Goal: Information Seeking & Learning: Compare options

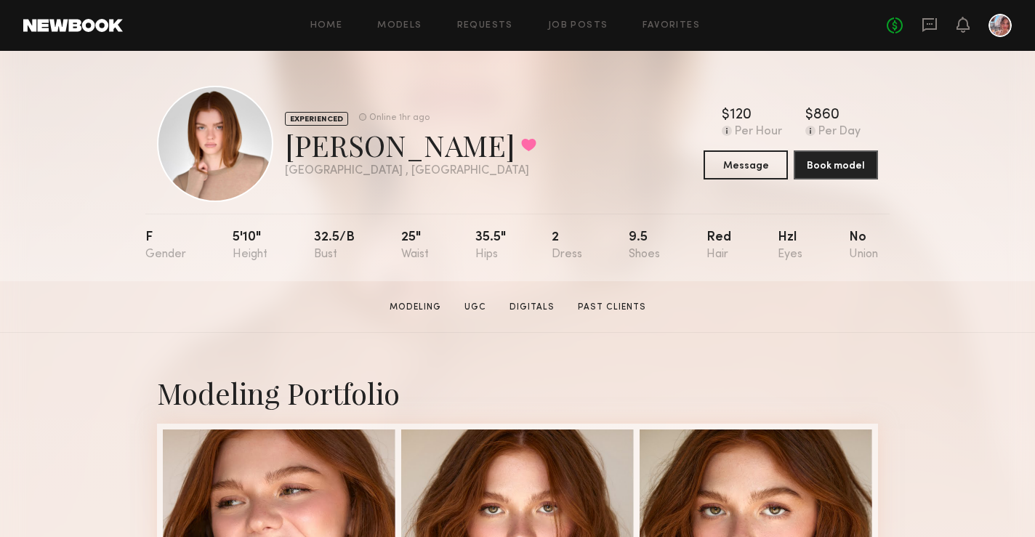
click at [623, 296] on section "[PERSON_NAME] Modeling UGC Digitals Past Clients Message Book Model" at bounding box center [517, 307] width 1035 height 52
click at [623, 302] on link "Past Clients" at bounding box center [612, 307] width 80 height 13
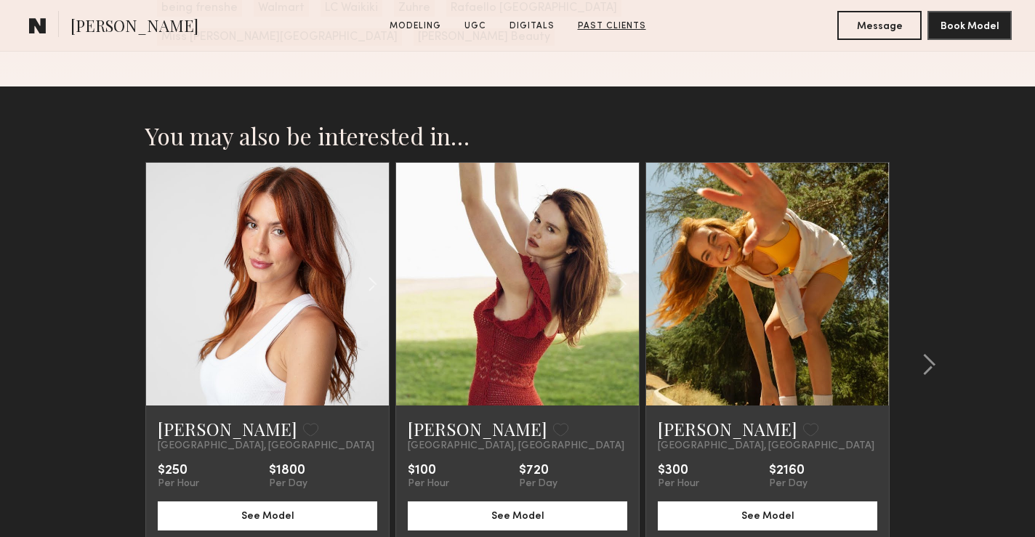
scroll to position [2990, 0]
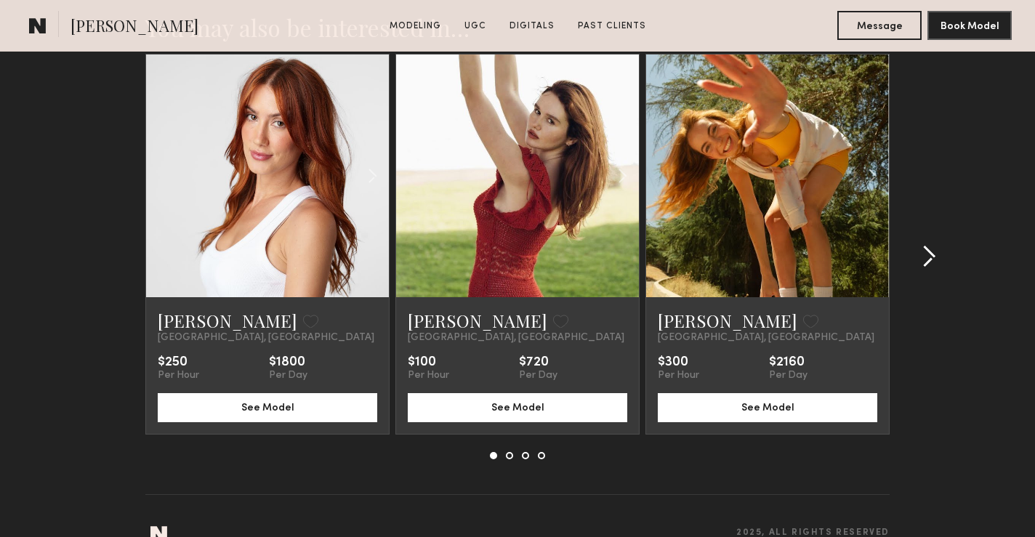
click at [932, 245] on common-icon at bounding box center [928, 256] width 15 height 23
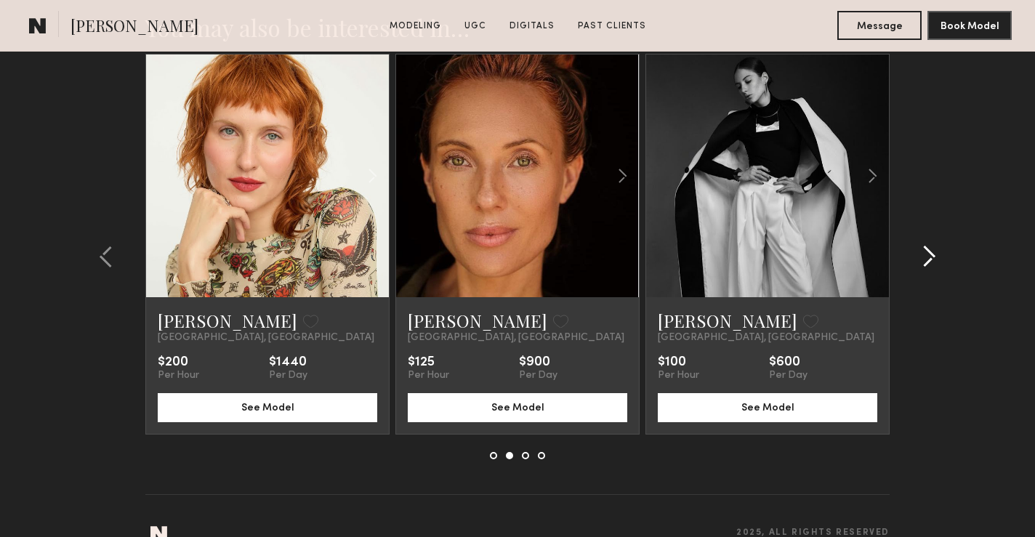
click at [933, 245] on common-icon at bounding box center [928, 256] width 15 height 23
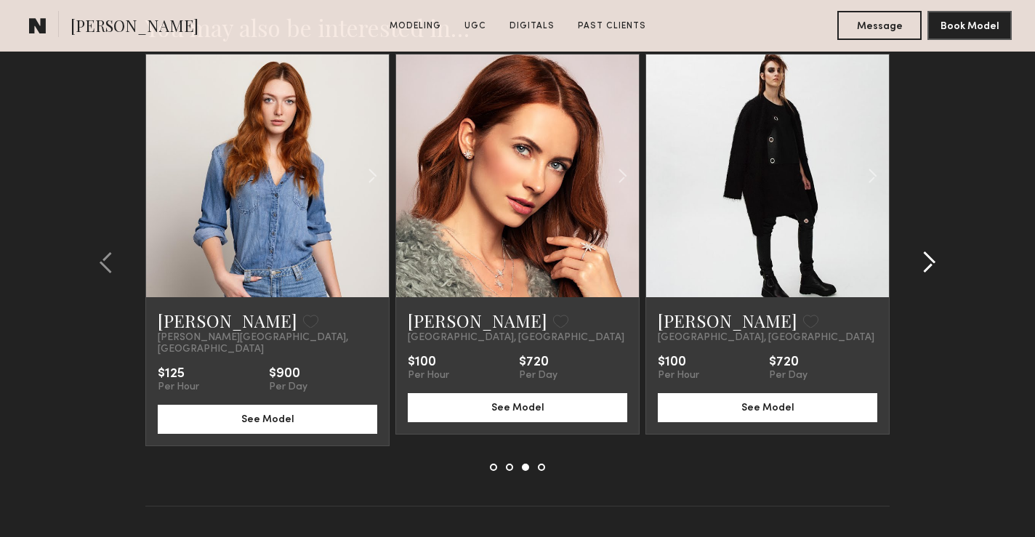
click at [933, 251] on common-icon at bounding box center [928, 262] width 15 height 23
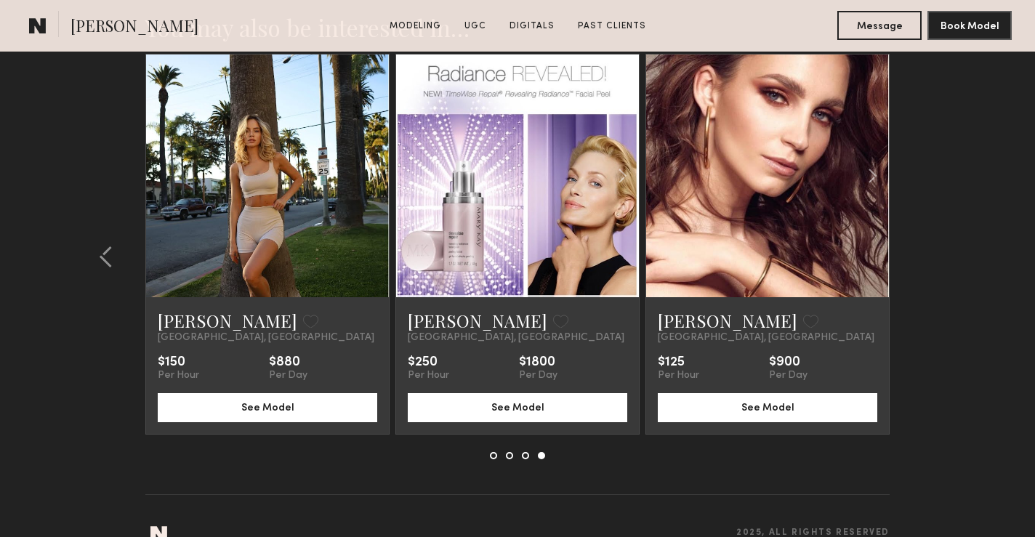
click at [932, 238] on section "You may also be interested in… [PERSON_NAME] Favorite [GEOGRAPHIC_DATA], [GEOGR…" at bounding box center [517, 272] width 1035 height 588
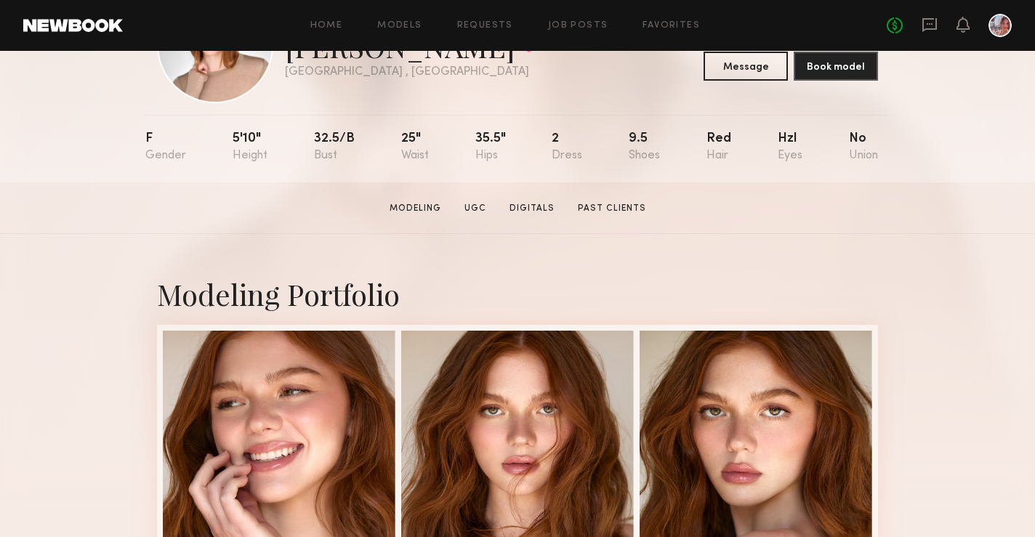
scroll to position [102, 0]
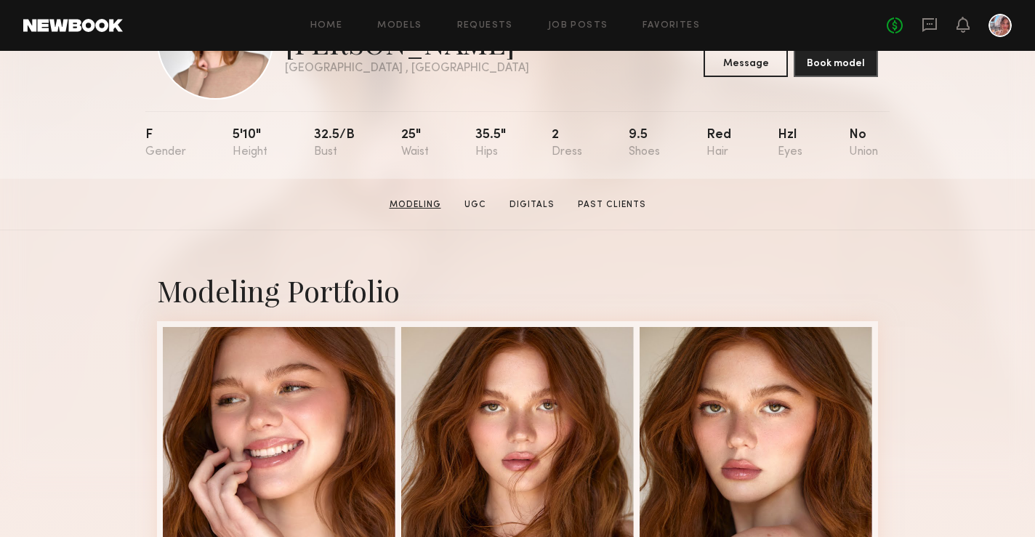
click at [418, 204] on link "Modeling" at bounding box center [415, 204] width 63 height 13
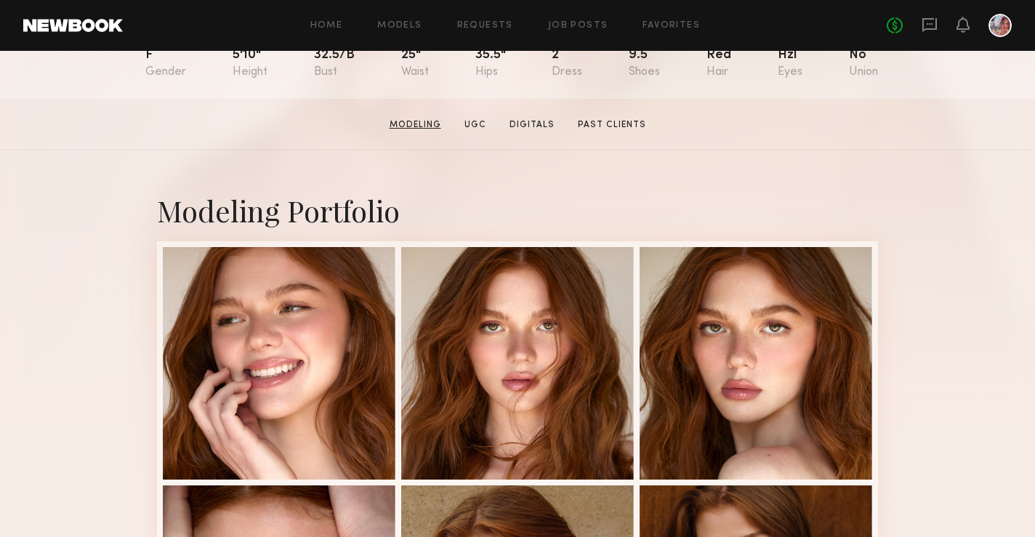
scroll to position [245, 0]
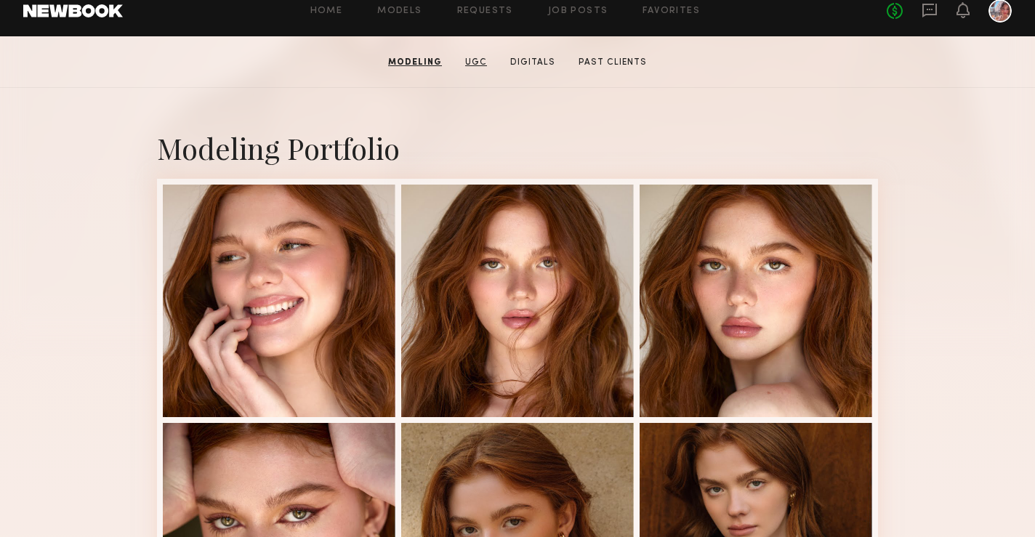
click at [484, 56] on link "UGC" at bounding box center [475, 62] width 33 height 13
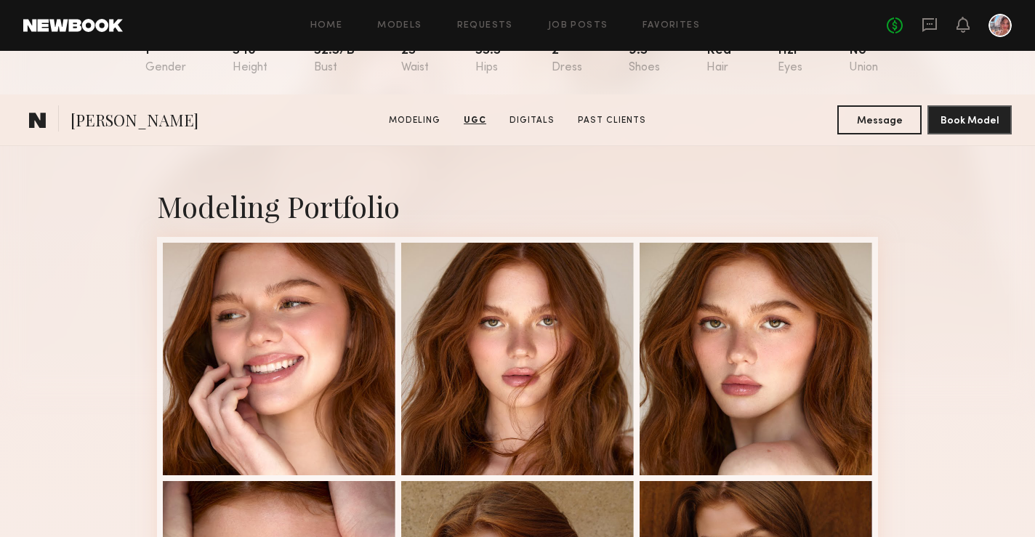
scroll to position [0, 0]
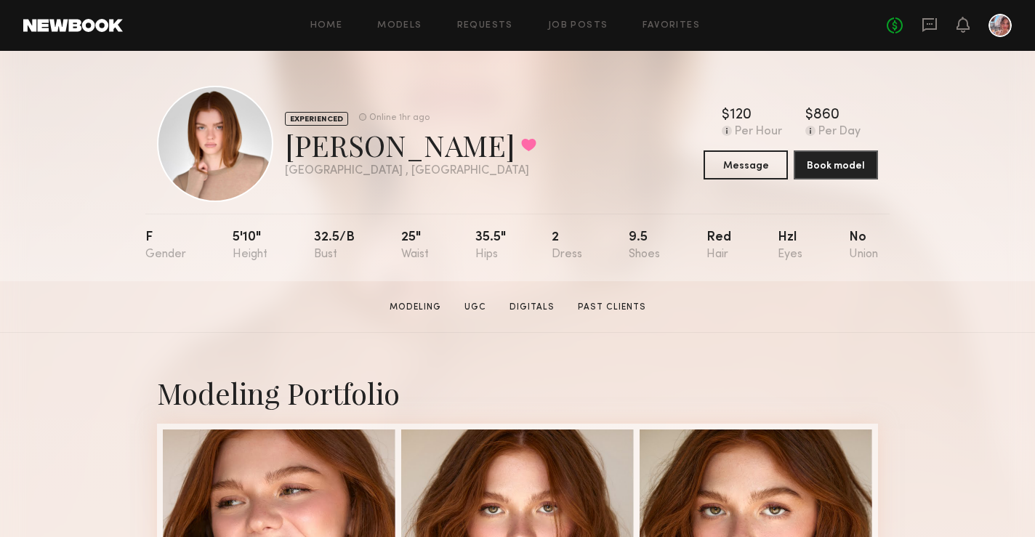
click at [70, 18] on header "Home Models Requests Job Posts Favorites Sign Out No fees up to $5,000" at bounding box center [517, 25] width 1035 height 51
click at [70, 33] on header "Home Models Requests Job Posts Favorites Sign Out No fees up to $5,000" at bounding box center [517, 25] width 1035 height 51
click at [70, 28] on link at bounding box center [73, 25] width 100 height 13
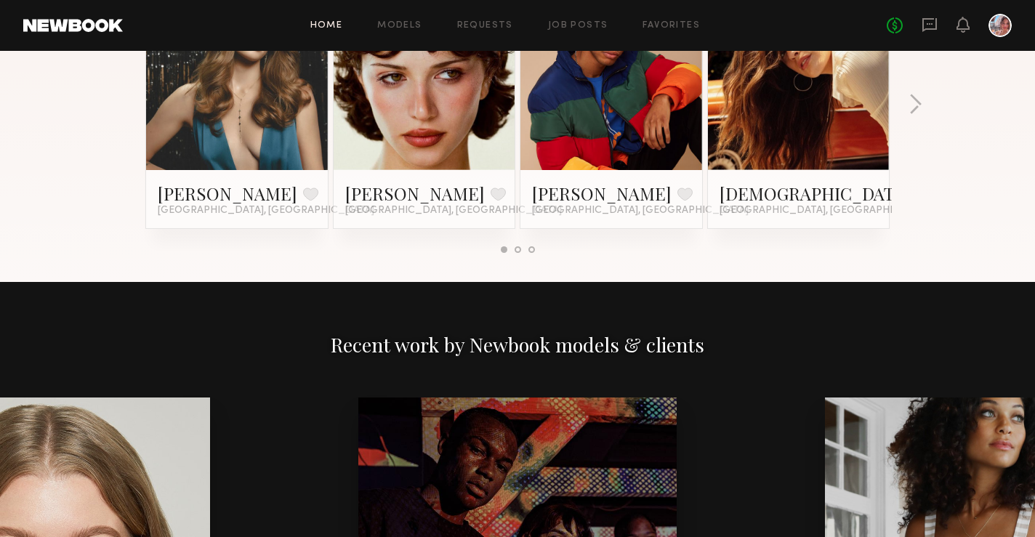
scroll to position [1267, 0]
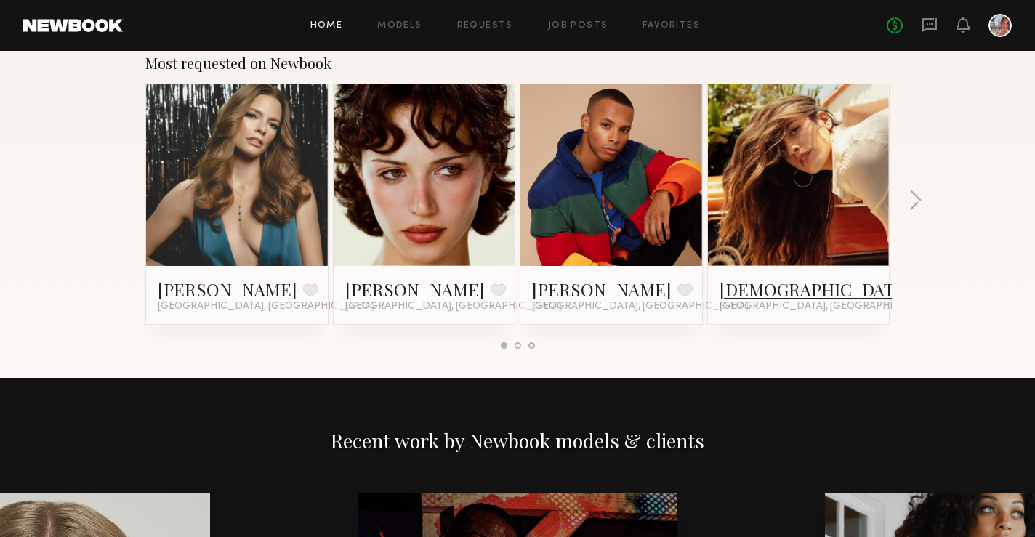
click at [756, 286] on link "[DEMOGRAPHIC_DATA][PERSON_NAME]" at bounding box center [884, 289] width 330 height 23
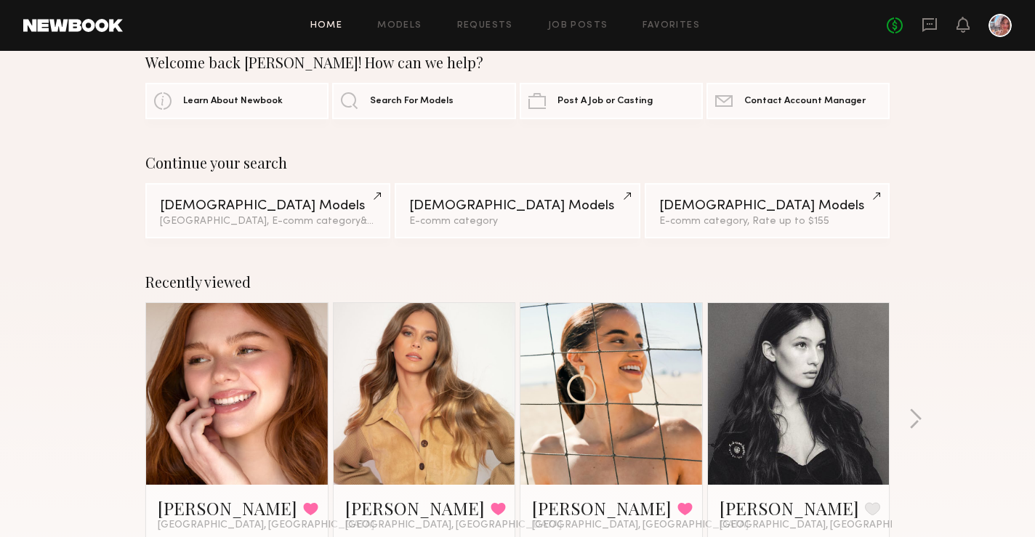
scroll to position [0, 0]
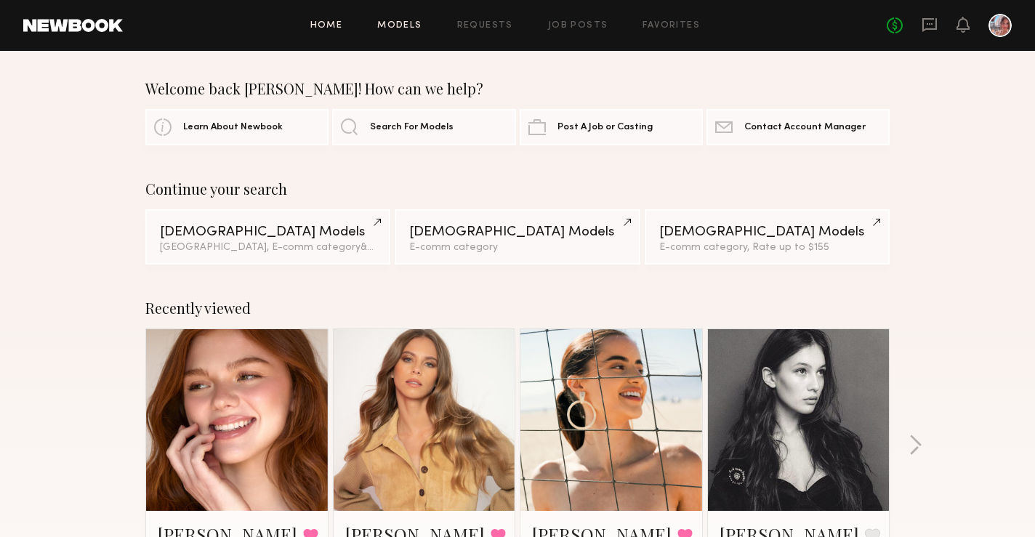
click at [418, 23] on link "Models" at bounding box center [399, 25] width 44 height 9
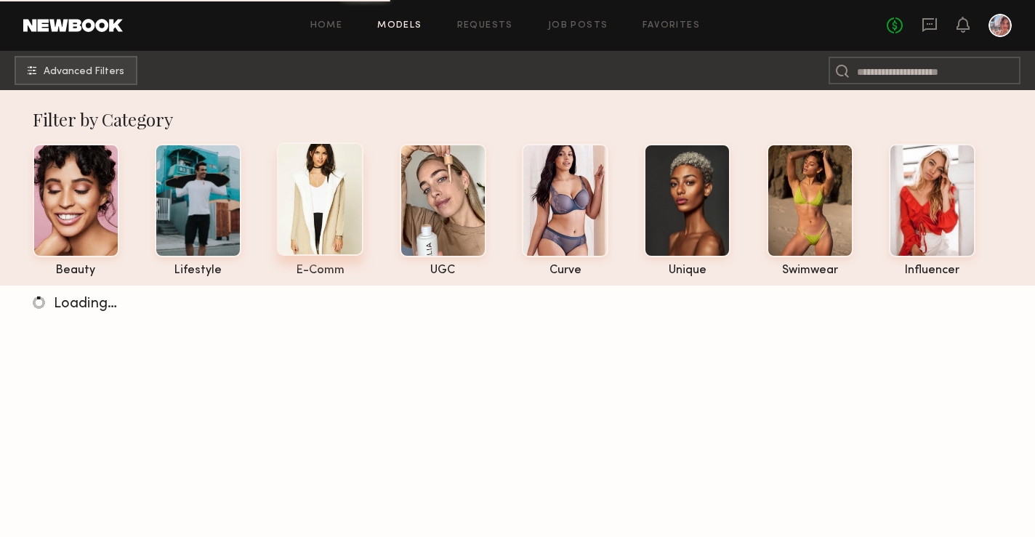
click at [325, 158] on div at bounding box center [320, 198] width 86 height 113
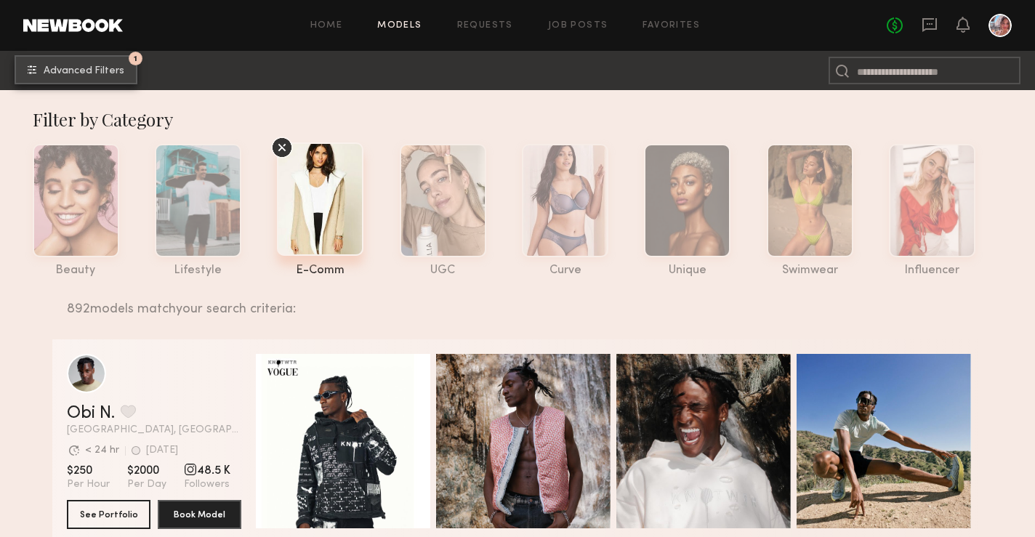
click at [53, 73] on span "Advanced Filters" at bounding box center [84, 71] width 81 height 10
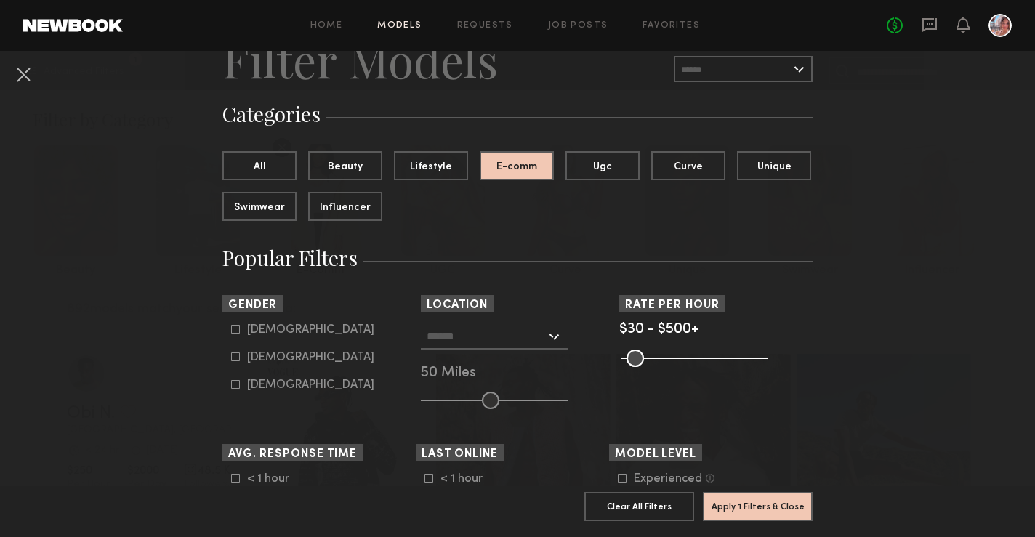
scroll to position [84, 0]
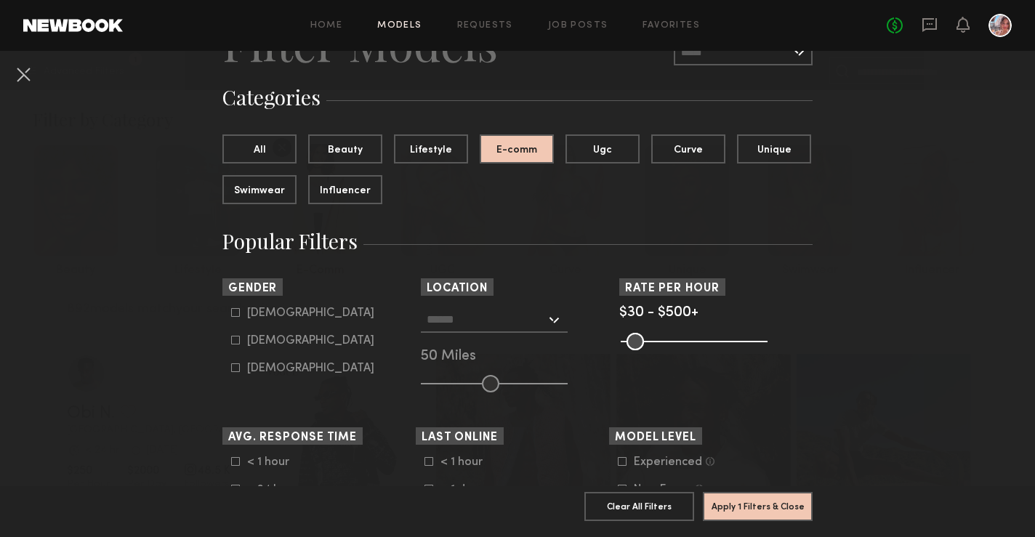
click at [234, 341] on icon at bounding box center [235, 340] width 9 height 9
type input "**"
click at [739, 511] on button "Apply 2 Filters & Close" at bounding box center [758, 505] width 110 height 29
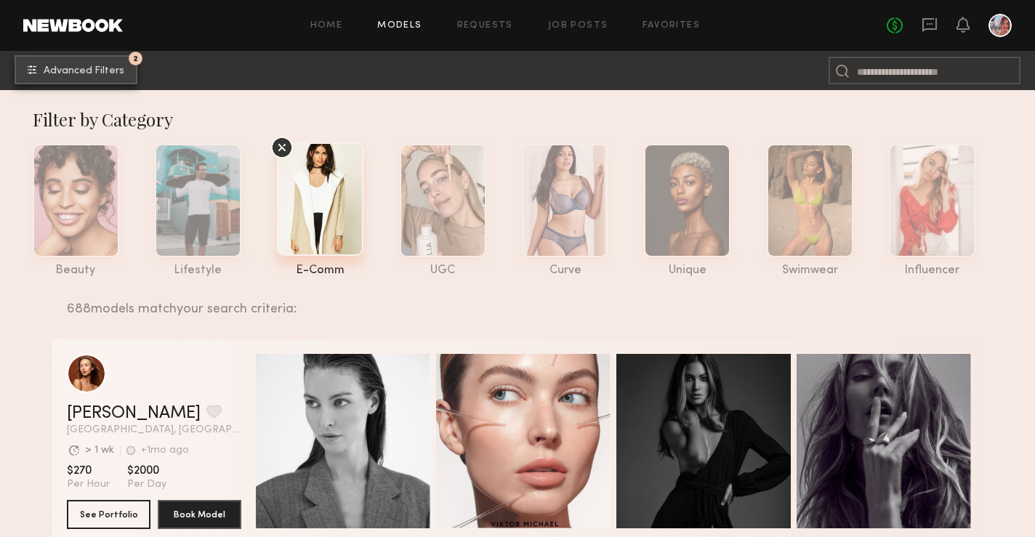
click at [102, 73] on span "Advanced Filters" at bounding box center [84, 71] width 81 height 10
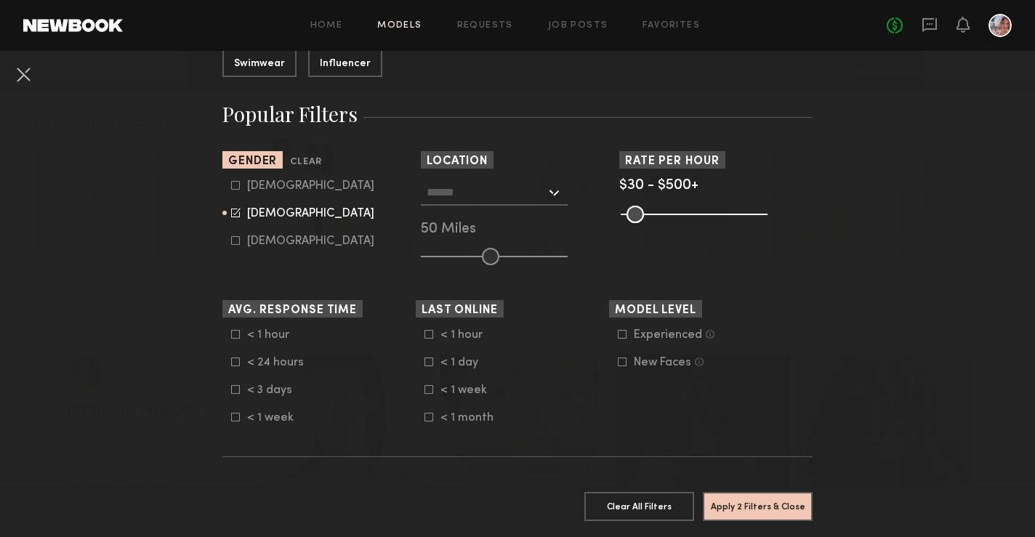
scroll to position [233, 0]
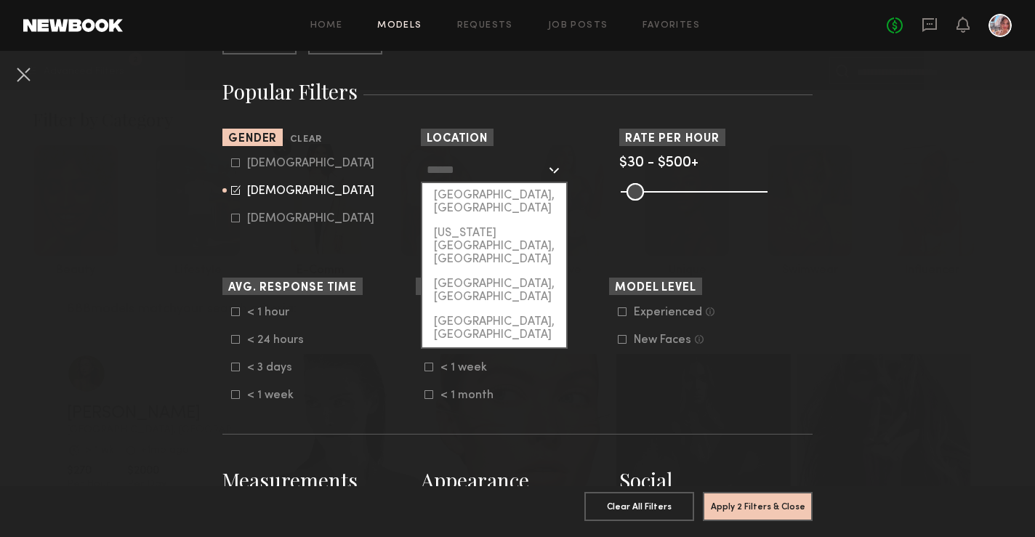
click at [499, 169] on input "text" at bounding box center [485, 169] width 119 height 25
click at [495, 191] on div "[GEOGRAPHIC_DATA], [GEOGRAPHIC_DATA]" at bounding box center [494, 202] width 144 height 38
type input "**********"
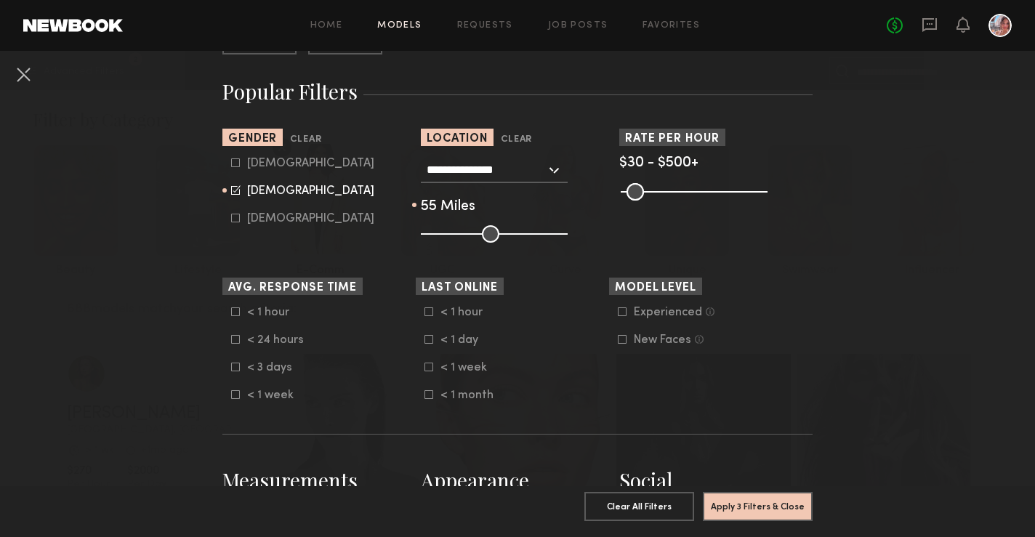
drag, startPoint x: 490, startPoint y: 233, endPoint x: 498, endPoint y: 235, distance: 8.8
type input "**"
click at [498, 235] on input "range" at bounding box center [494, 233] width 147 height 17
click at [748, 509] on button "Apply 3 Filters & Close" at bounding box center [758, 505] width 110 height 29
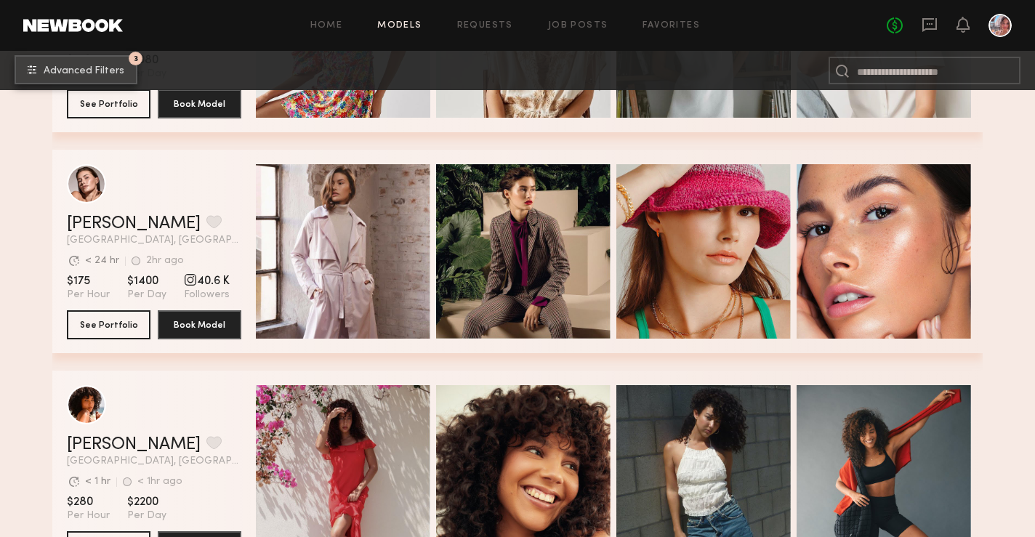
scroll to position [639, 0]
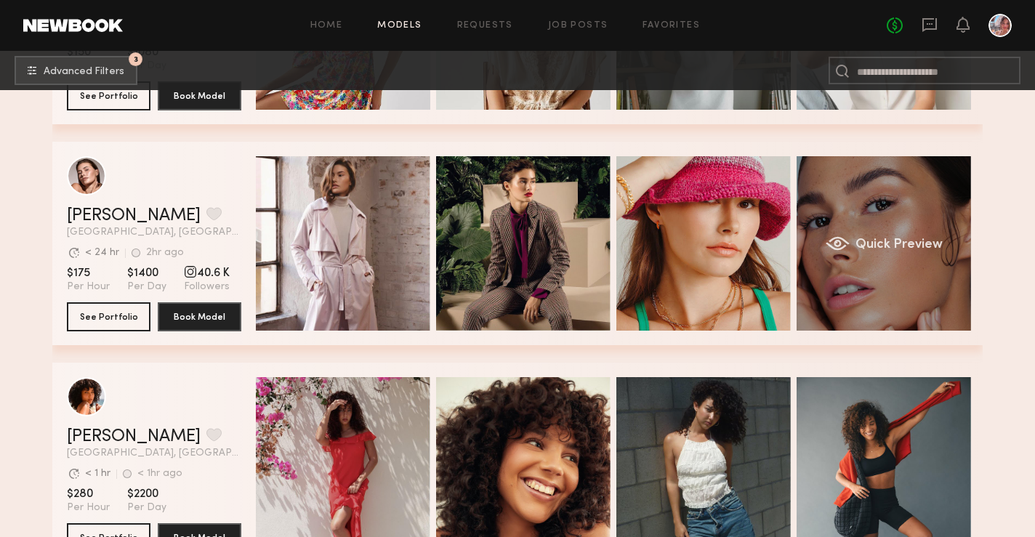
click at [865, 272] on div "Quick Preview" at bounding box center [883, 243] width 174 height 174
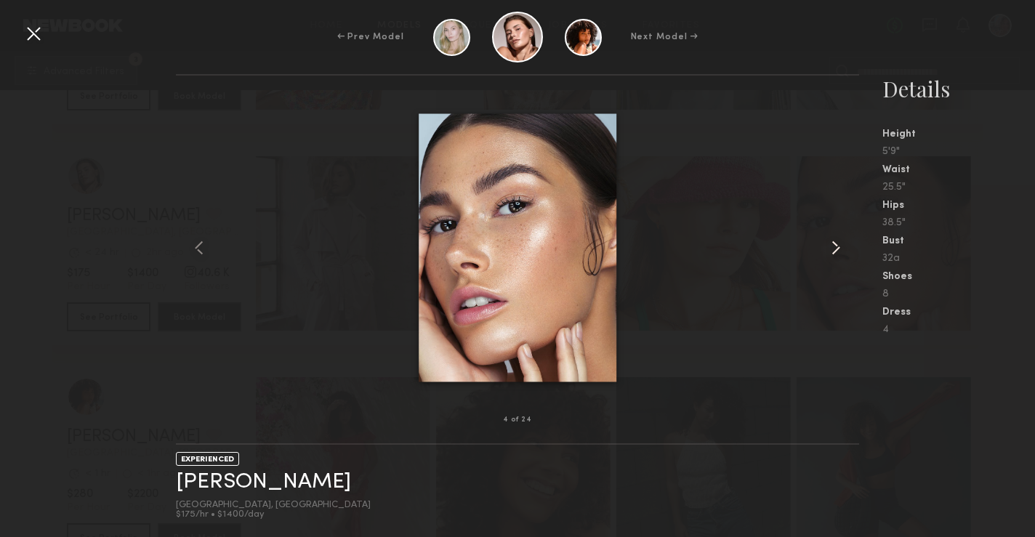
click at [833, 245] on common-icon at bounding box center [835, 247] width 23 height 23
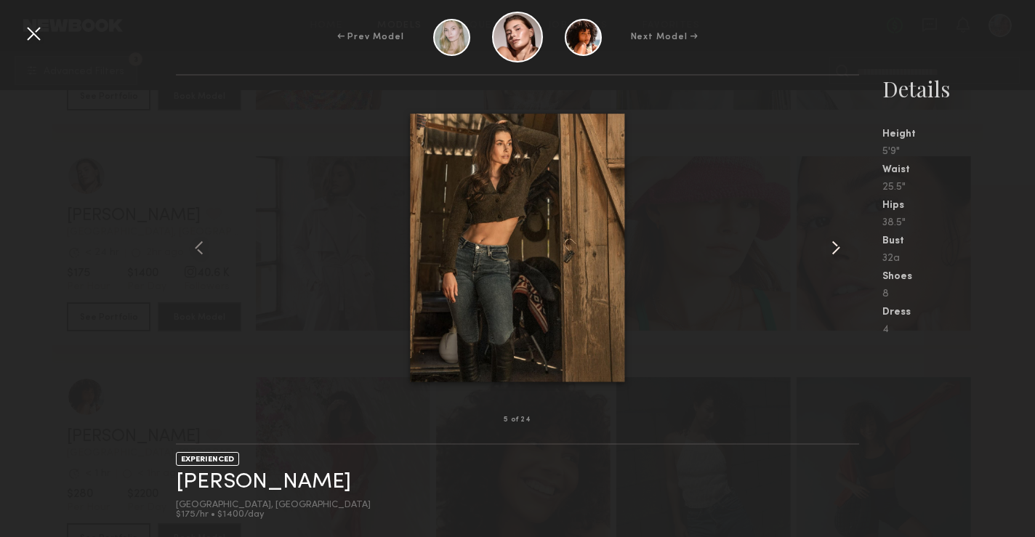
click at [833, 245] on common-icon at bounding box center [835, 247] width 23 height 23
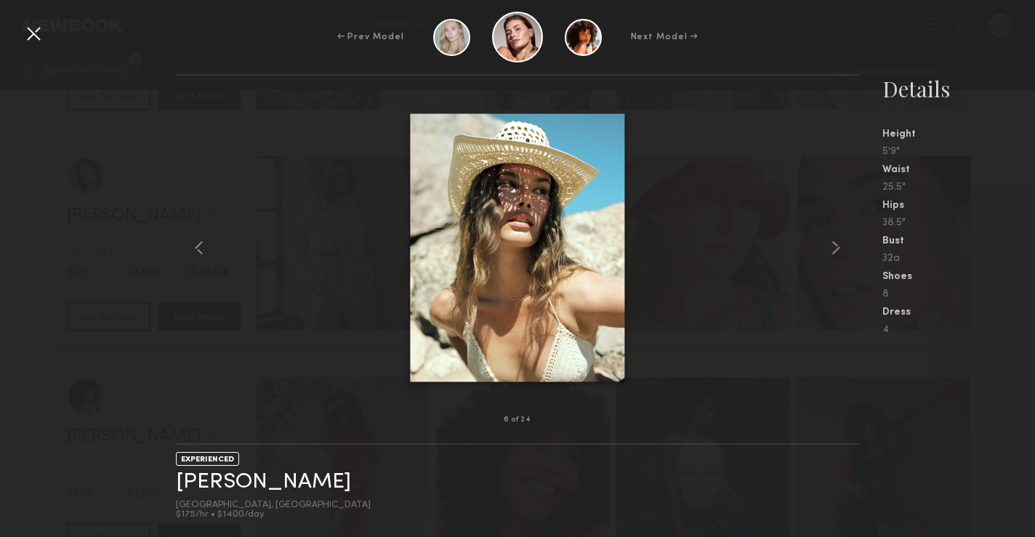
click at [37, 31] on div at bounding box center [33, 33] width 23 height 23
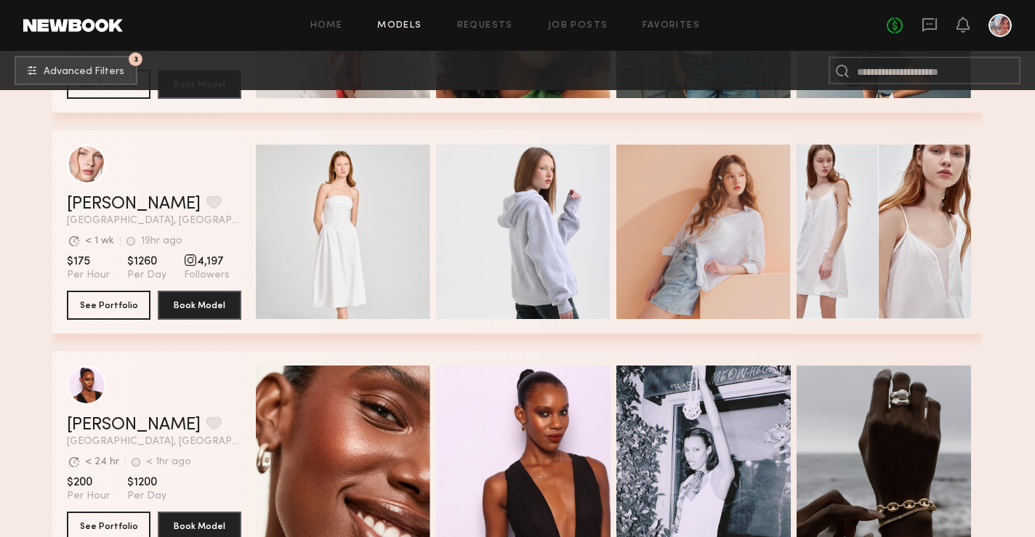
scroll to position [1096, 0]
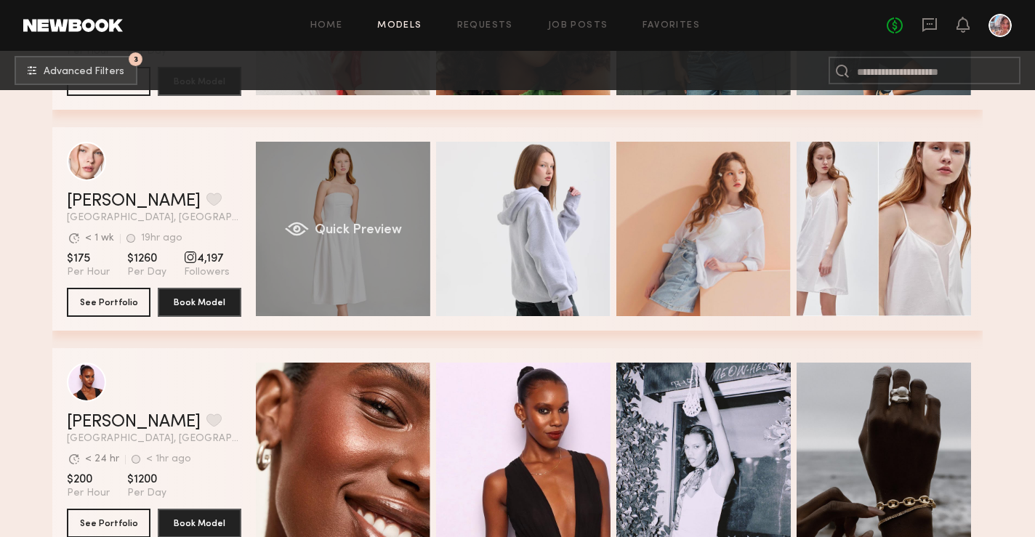
click at [356, 278] on div "Quick Preview" at bounding box center [343, 229] width 174 height 174
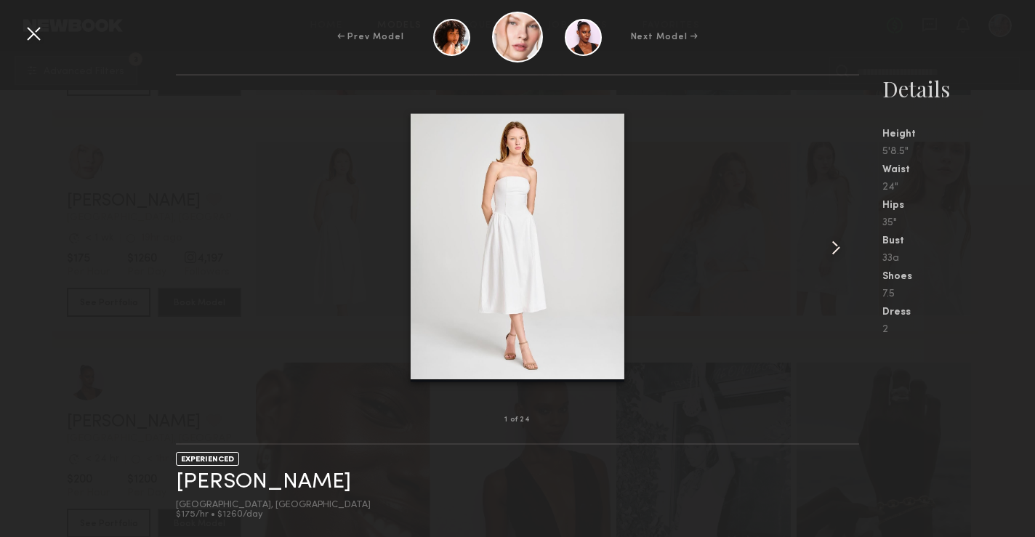
click at [841, 241] on common-icon at bounding box center [835, 247] width 23 height 23
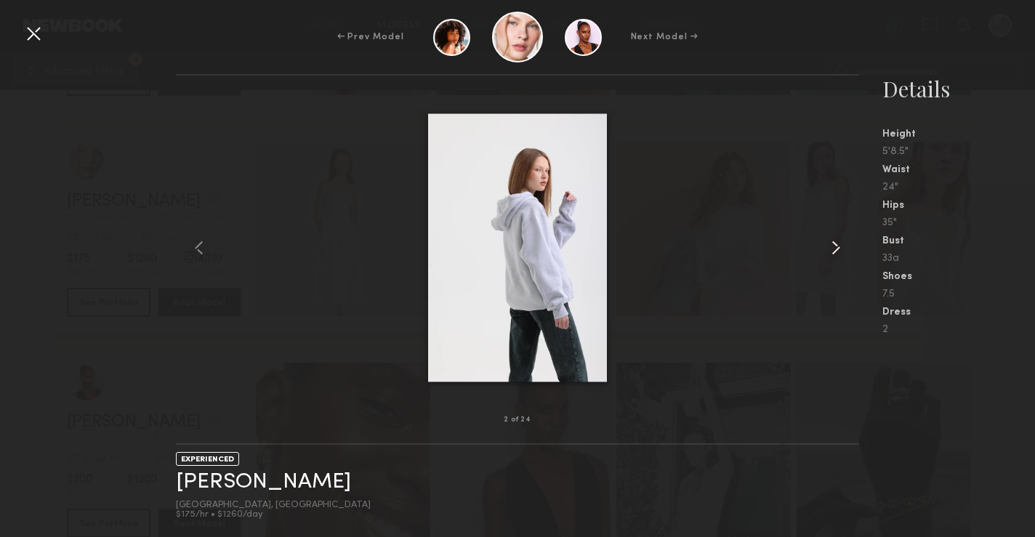
click at [841, 241] on common-icon at bounding box center [835, 247] width 23 height 23
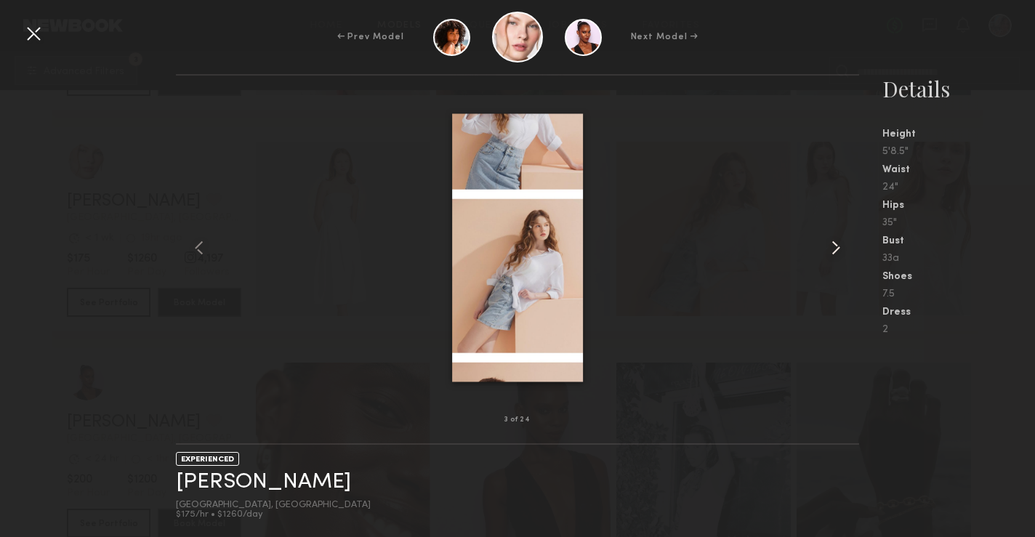
click at [841, 241] on common-icon at bounding box center [835, 247] width 23 height 23
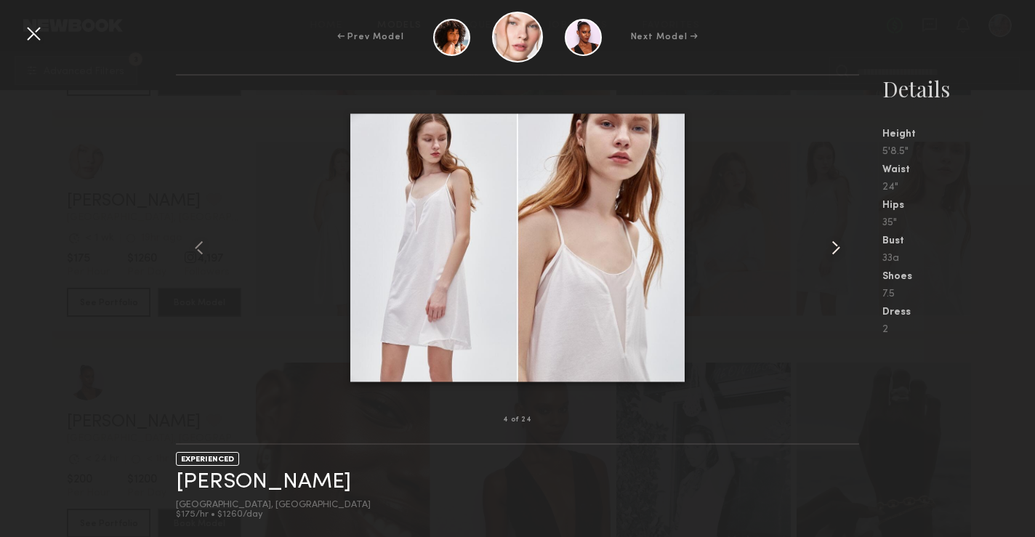
click at [841, 241] on common-icon at bounding box center [835, 247] width 23 height 23
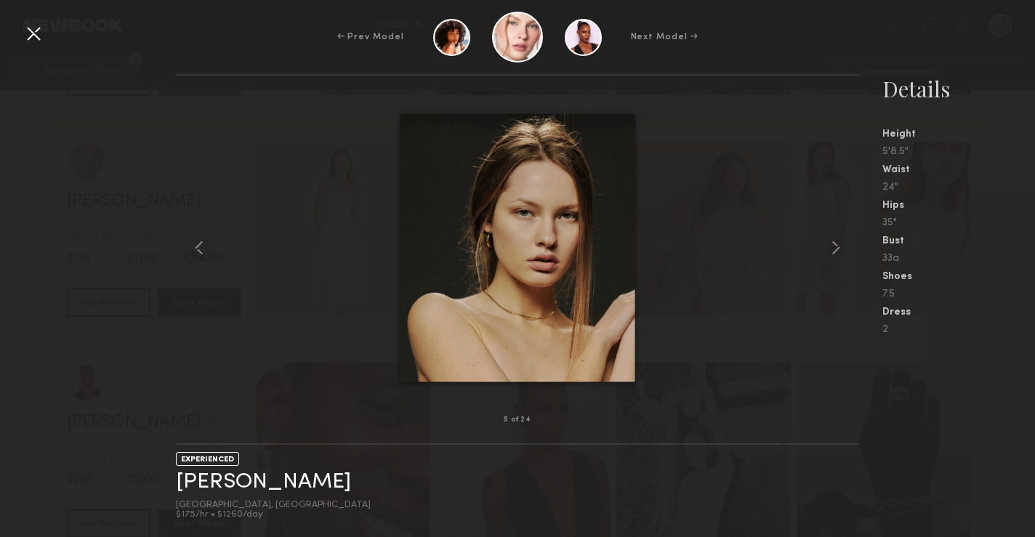
click at [26, 36] on div at bounding box center [33, 33] width 23 height 23
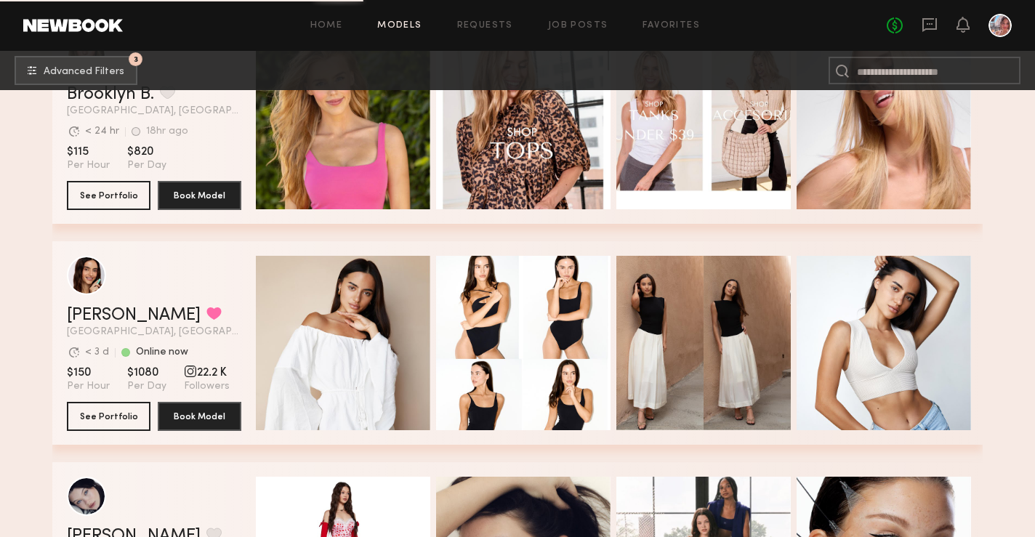
scroll to position [7483, 0]
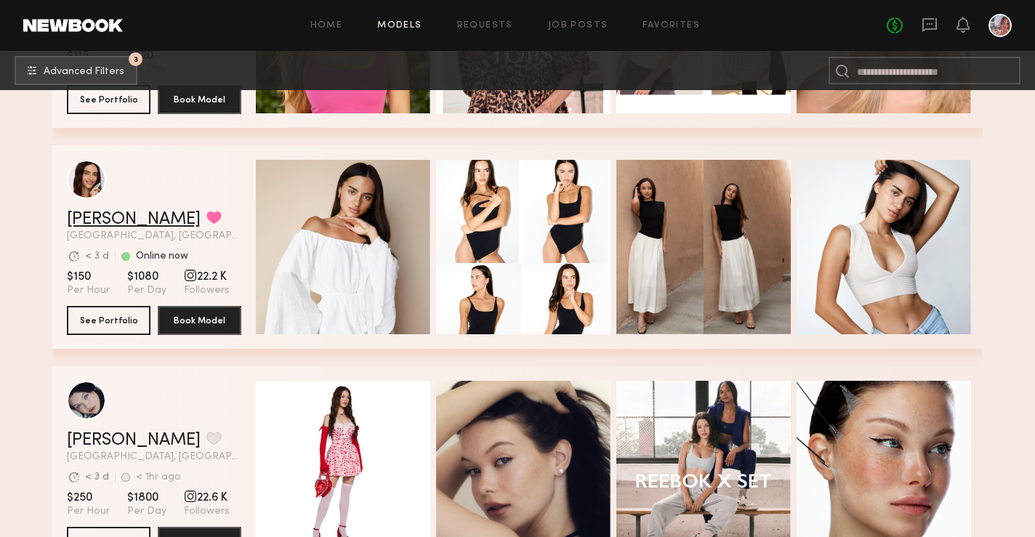
click at [116, 219] on link "[PERSON_NAME]" at bounding box center [134, 219] width 134 height 17
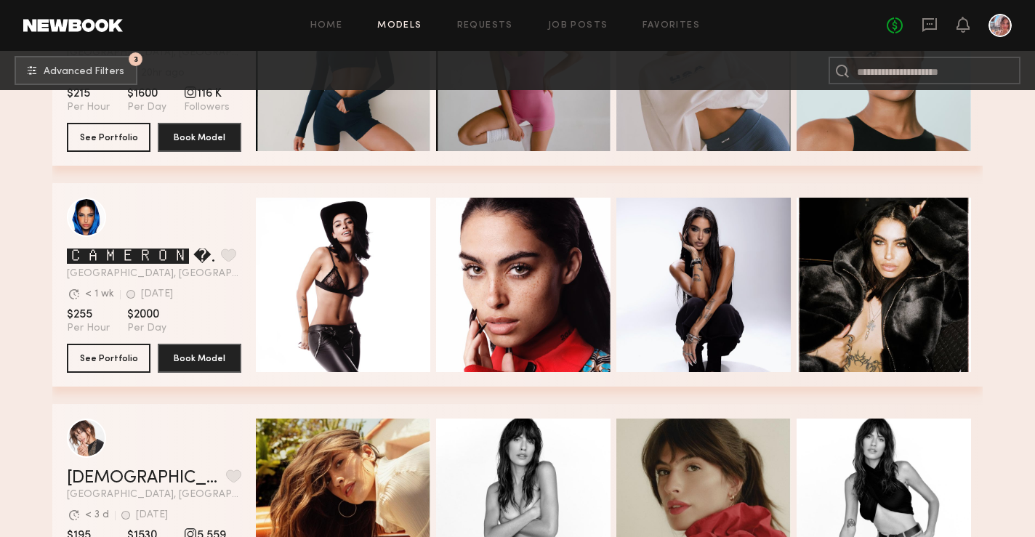
scroll to position [11231, 0]
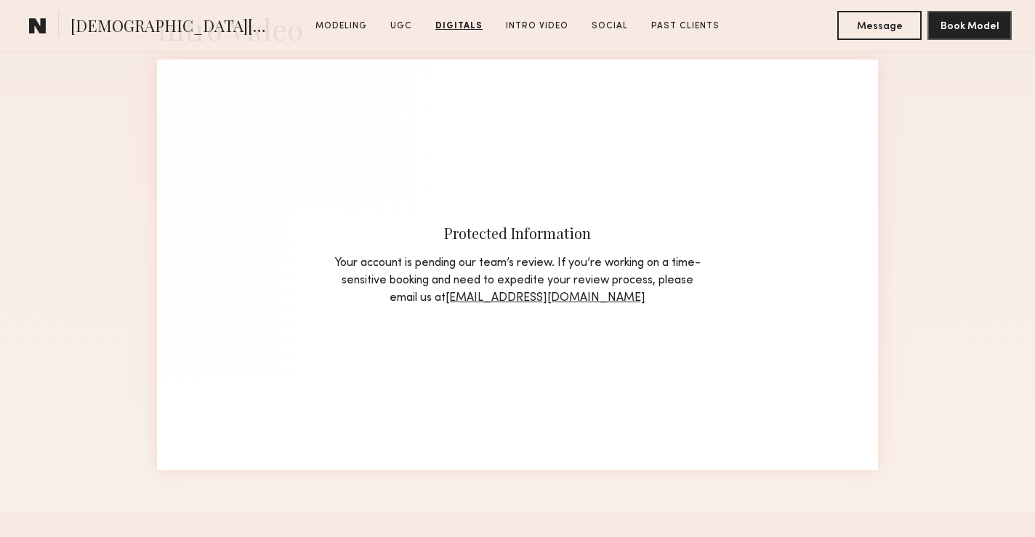
scroll to position [3551, 0]
click at [533, 291] on link "[EMAIL_ADDRESS][DOMAIN_NAME]" at bounding box center [545, 297] width 200 height 12
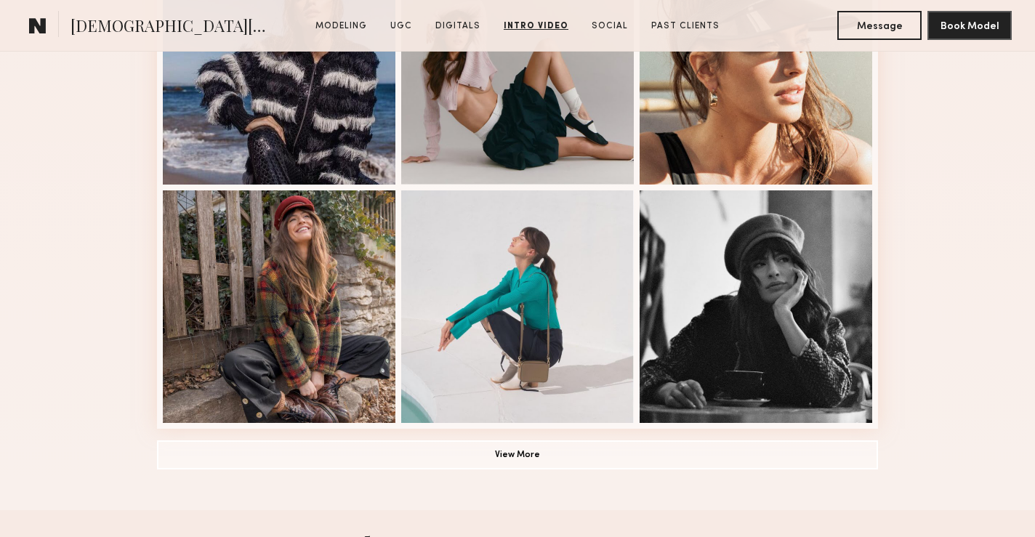
scroll to position [0, 0]
